Goal: Task Accomplishment & Management: Manage account settings

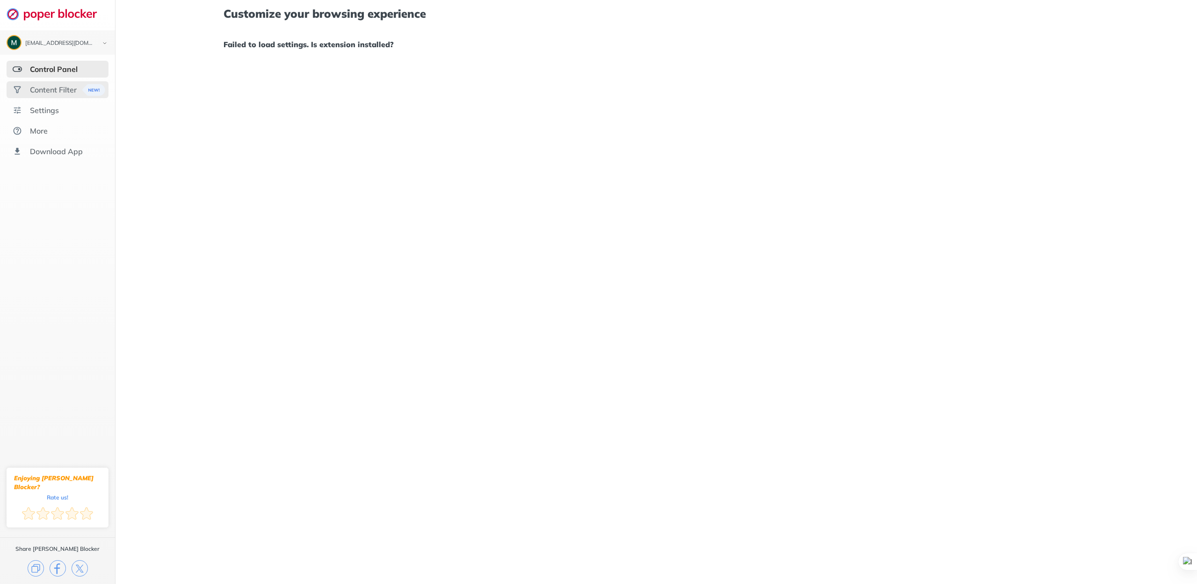
click at [72, 88] on div "Content Filter" at bounding box center [53, 89] width 47 height 9
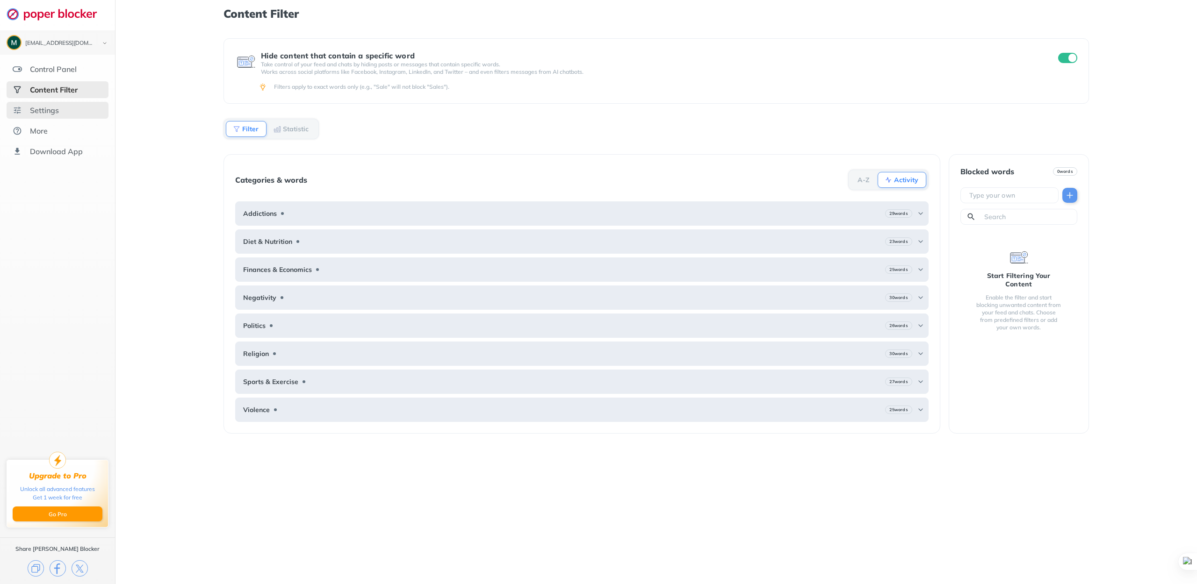
click at [60, 118] on div "Settings" at bounding box center [58, 110] width 102 height 17
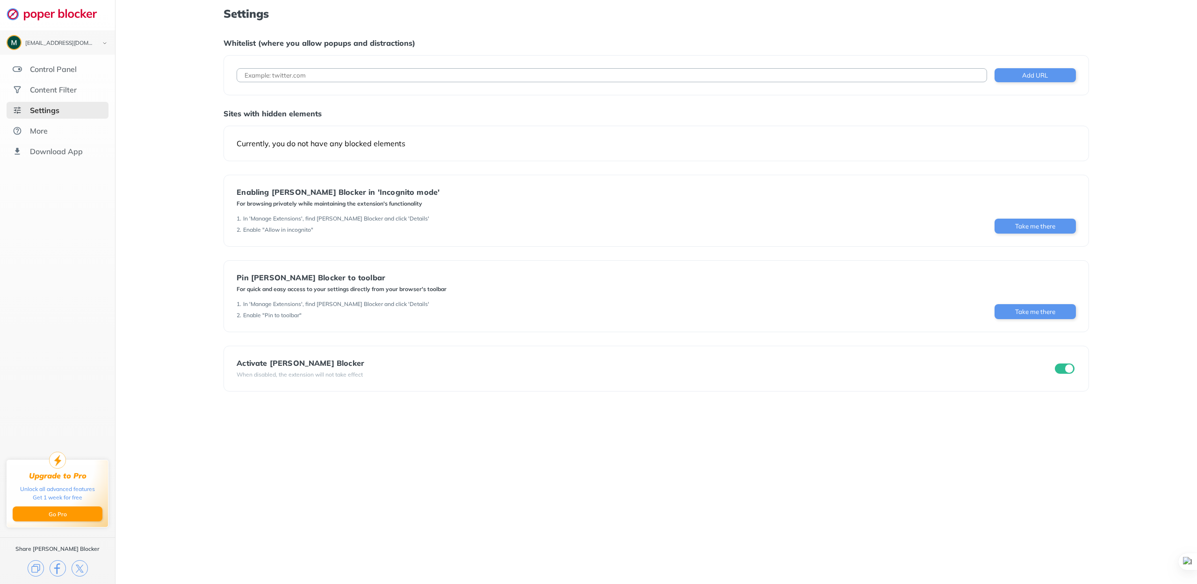
click at [300, 70] on input at bounding box center [612, 75] width 750 height 14
type input "[DOMAIN_NAME]"
